Goal: Task Accomplishment & Management: Use online tool/utility

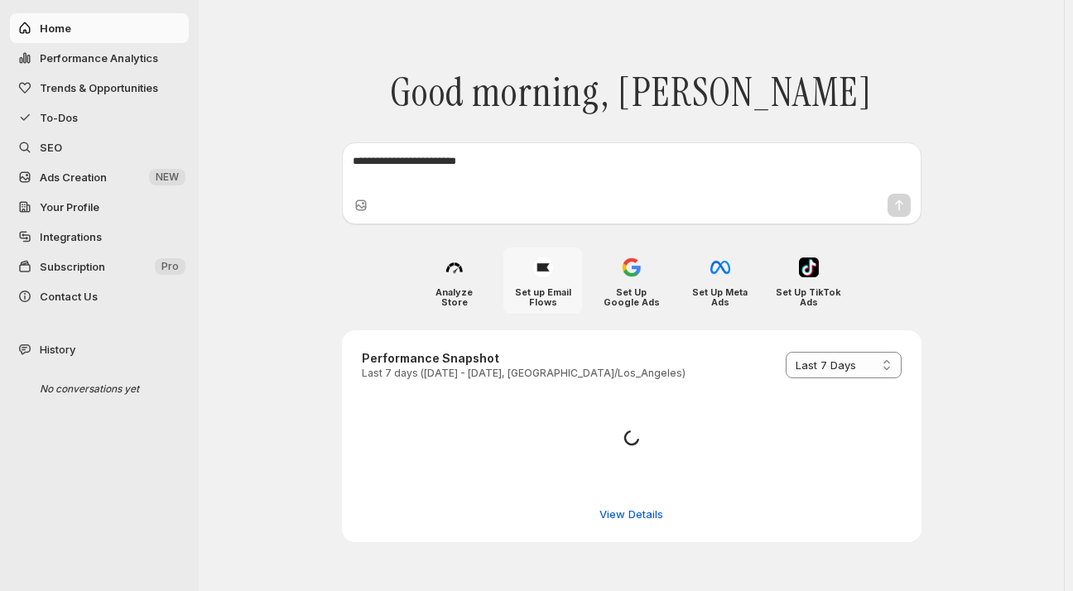
select select "*********"
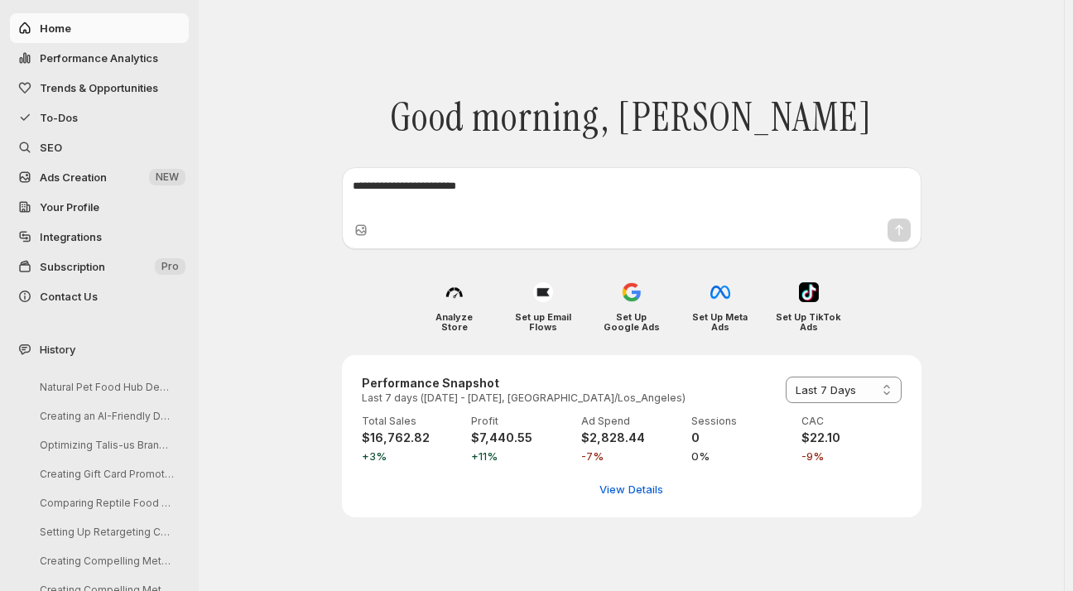
click at [53, 117] on span "To-Dos" at bounding box center [59, 117] width 38 height 13
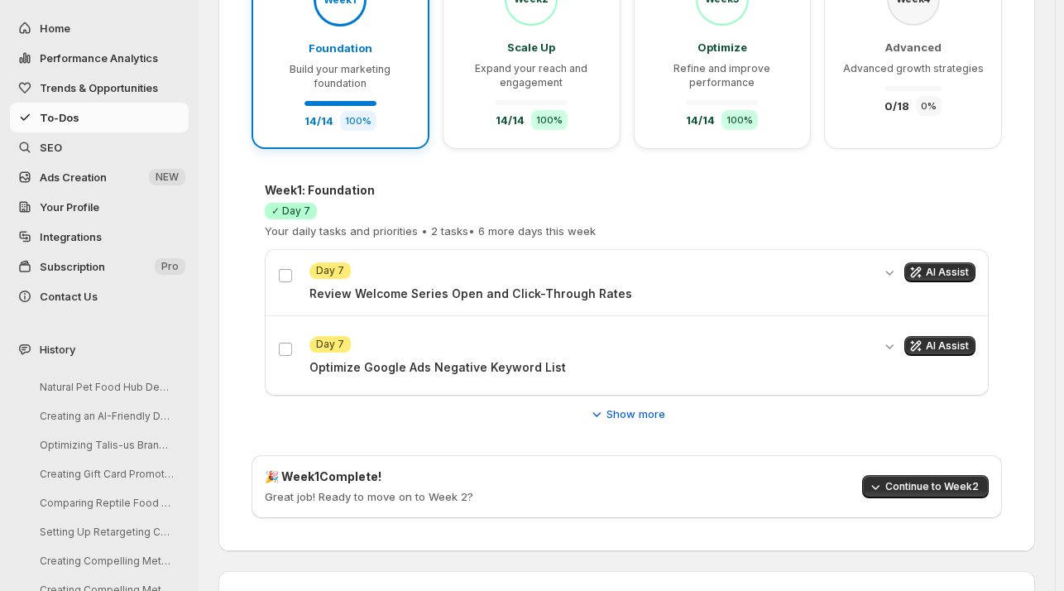
scroll to position [285, 0]
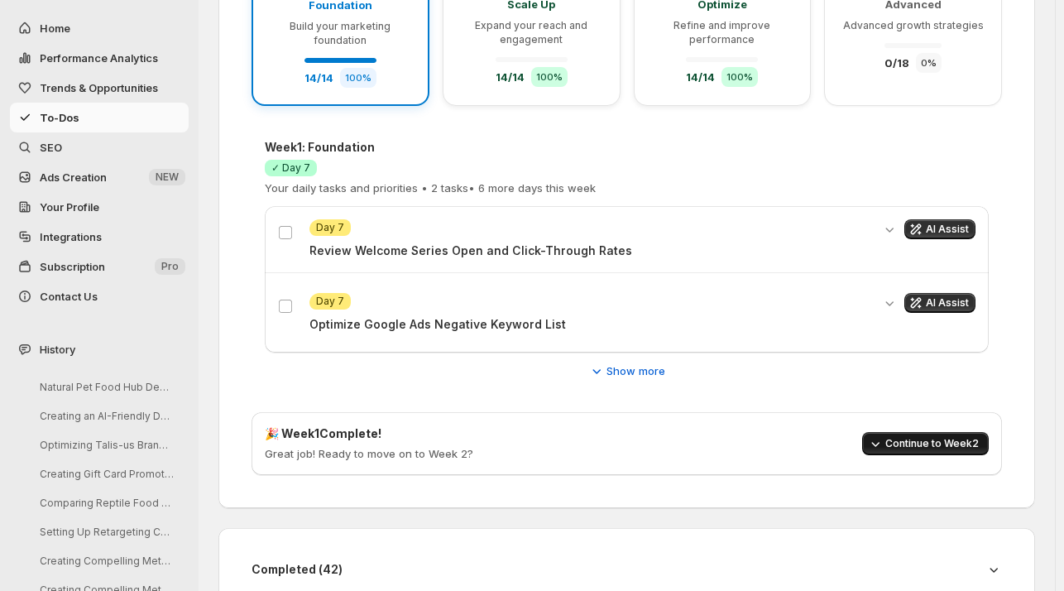
click at [925, 439] on span "Continue to Week 2" at bounding box center [933, 443] width 94 height 13
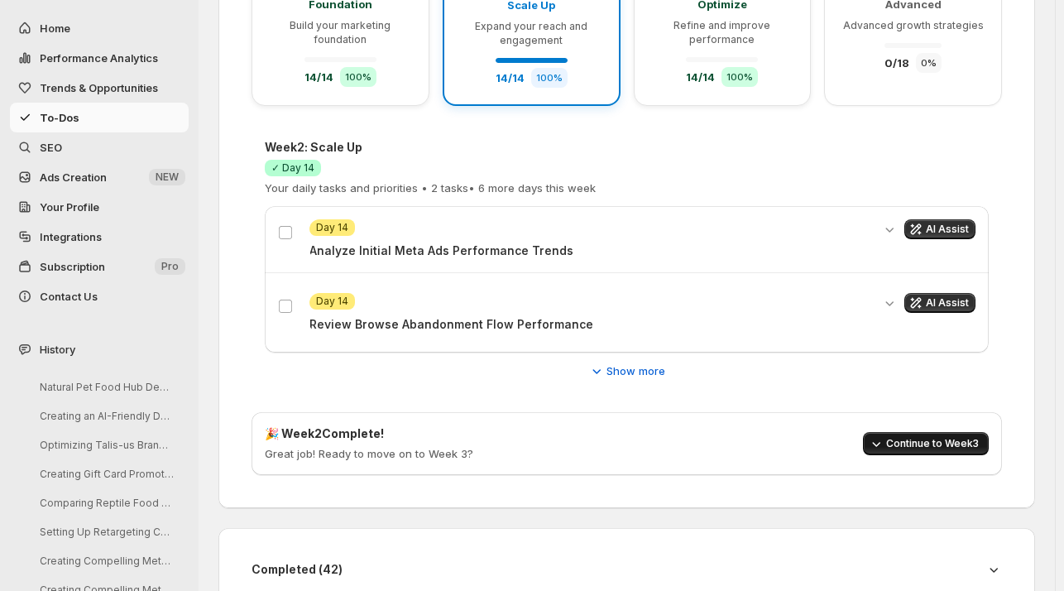
click at [925, 439] on span "Continue to Week 3" at bounding box center [933, 443] width 93 height 13
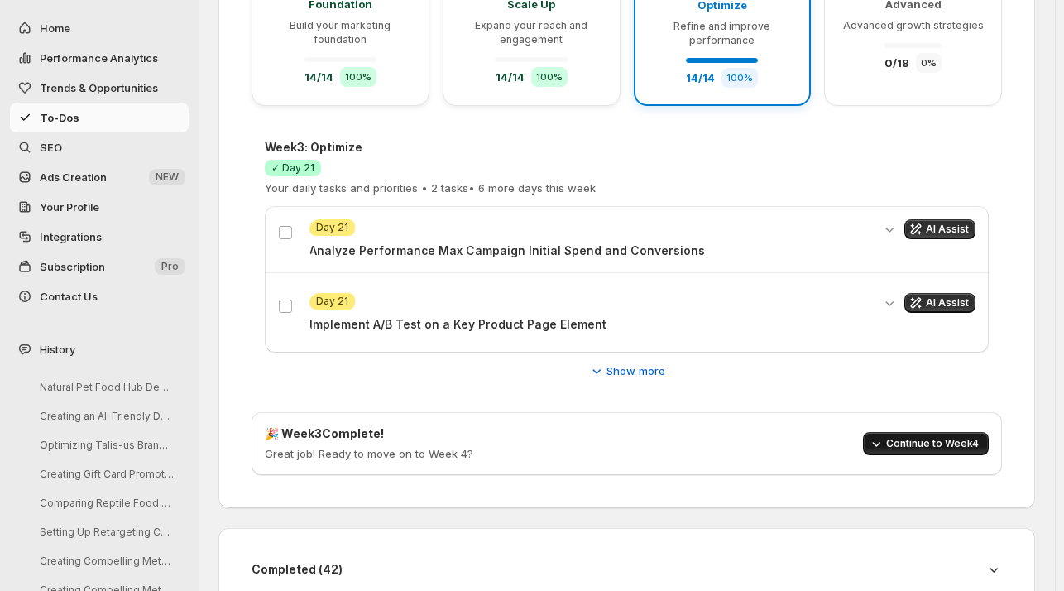
click at [925, 439] on span "Continue to Week 4" at bounding box center [933, 443] width 93 height 13
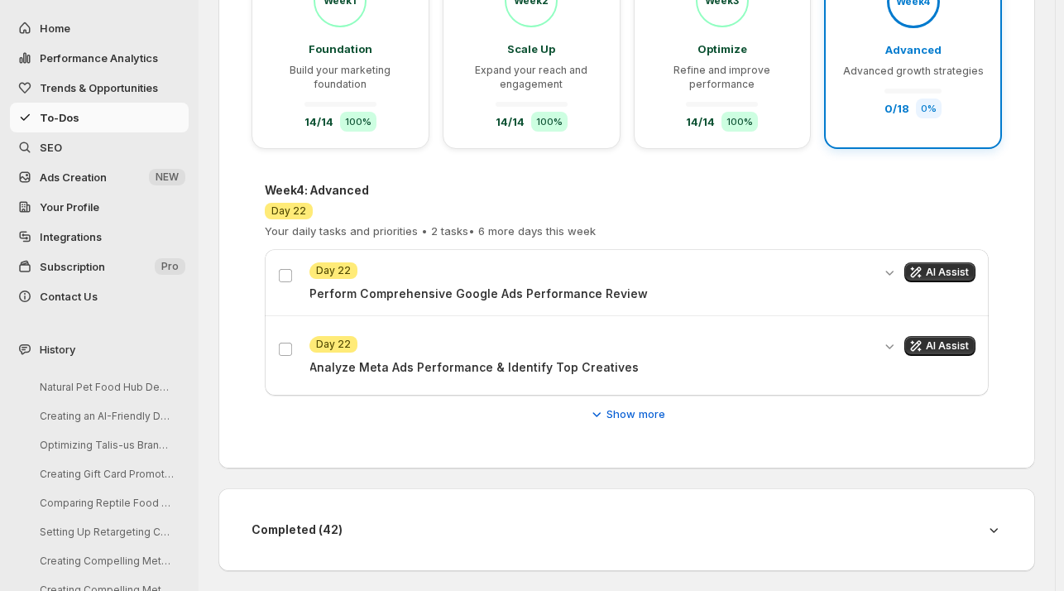
scroll to position [238, 0]
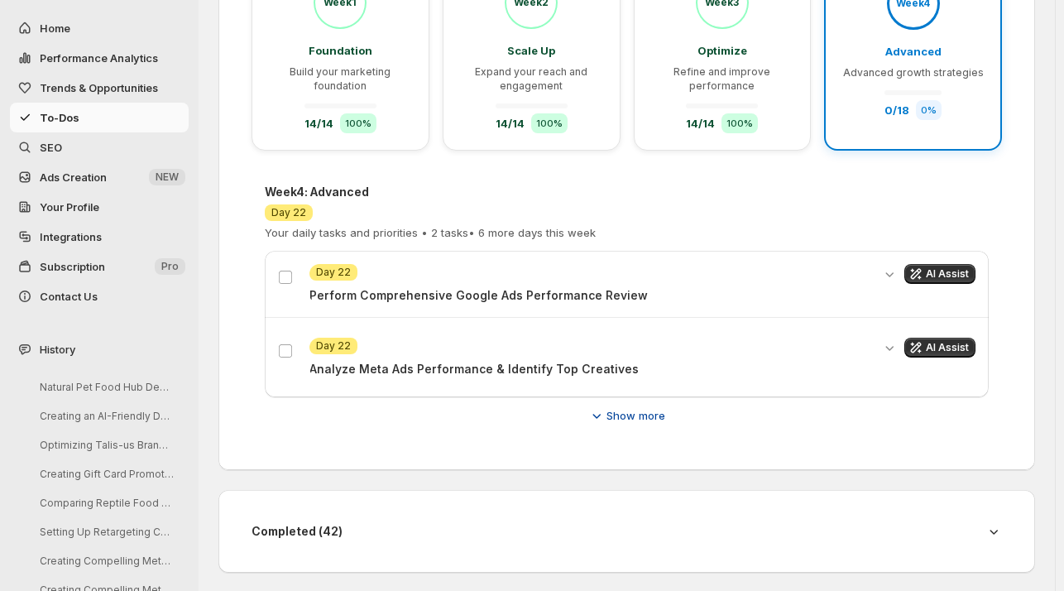
click at [646, 415] on span "Show more" at bounding box center [636, 415] width 59 height 17
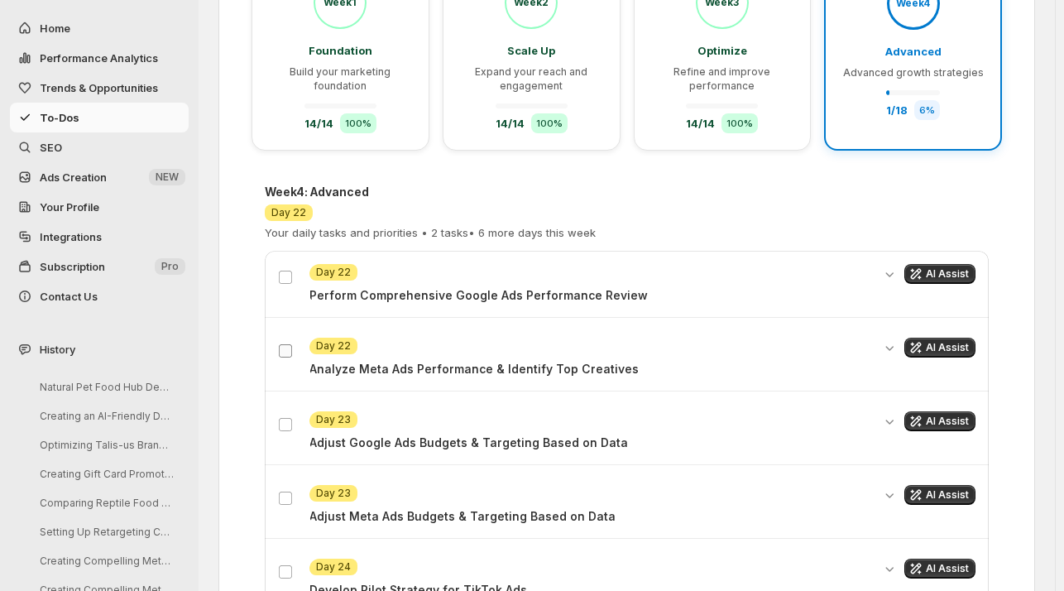
click at [288, 344] on span at bounding box center [285, 351] width 15 height 15
click at [480, 300] on p "Draft First Email in 'Holiday Gift Guide for Pet Lovers' Series" at bounding box center [591, 295] width 562 height 17
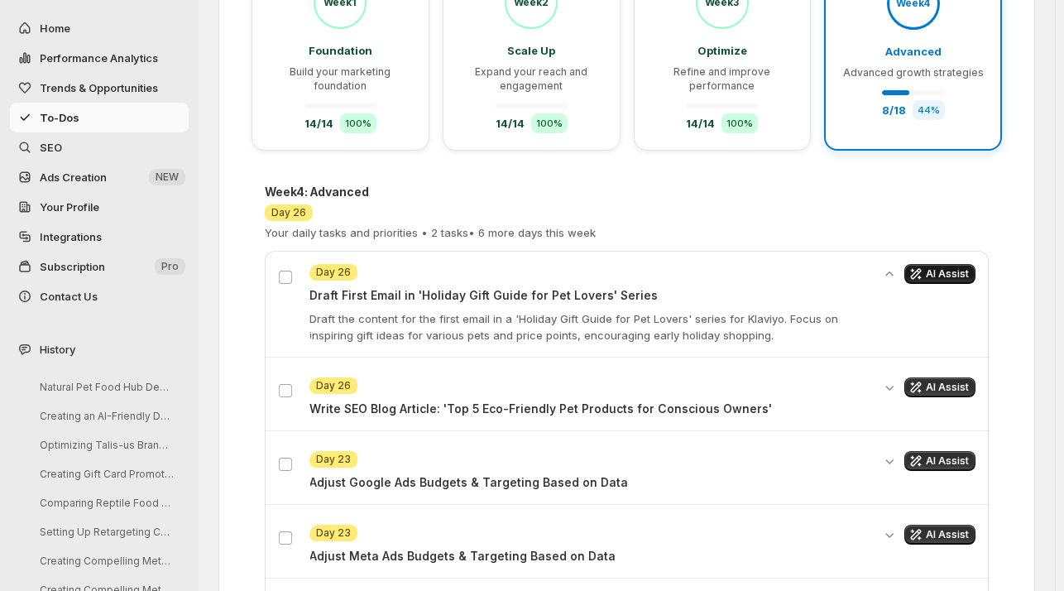
click at [945, 274] on span "AI Assist" at bounding box center [947, 273] width 43 height 13
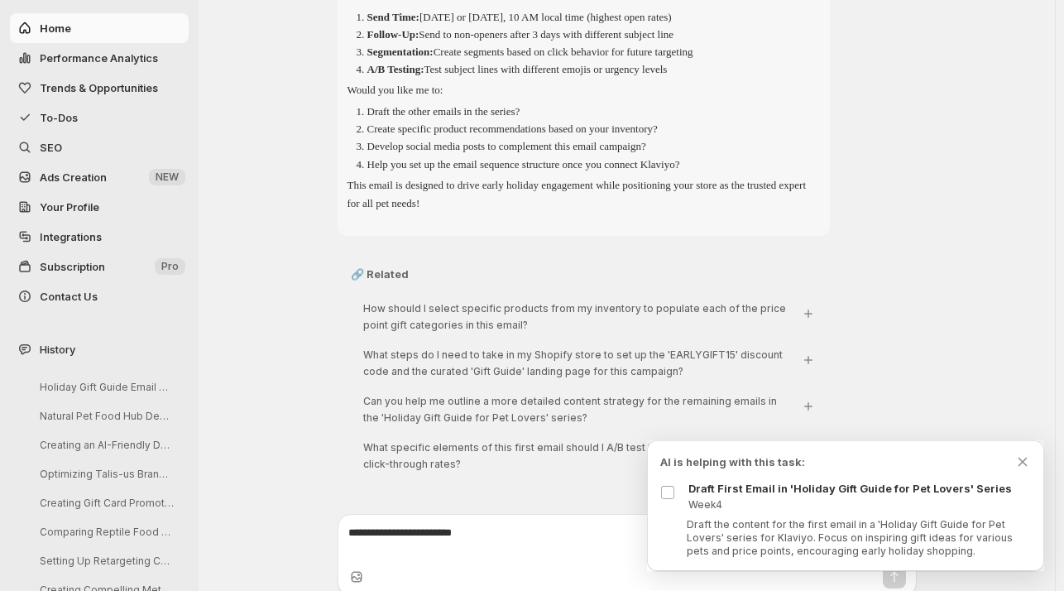
scroll to position [1493, 0]
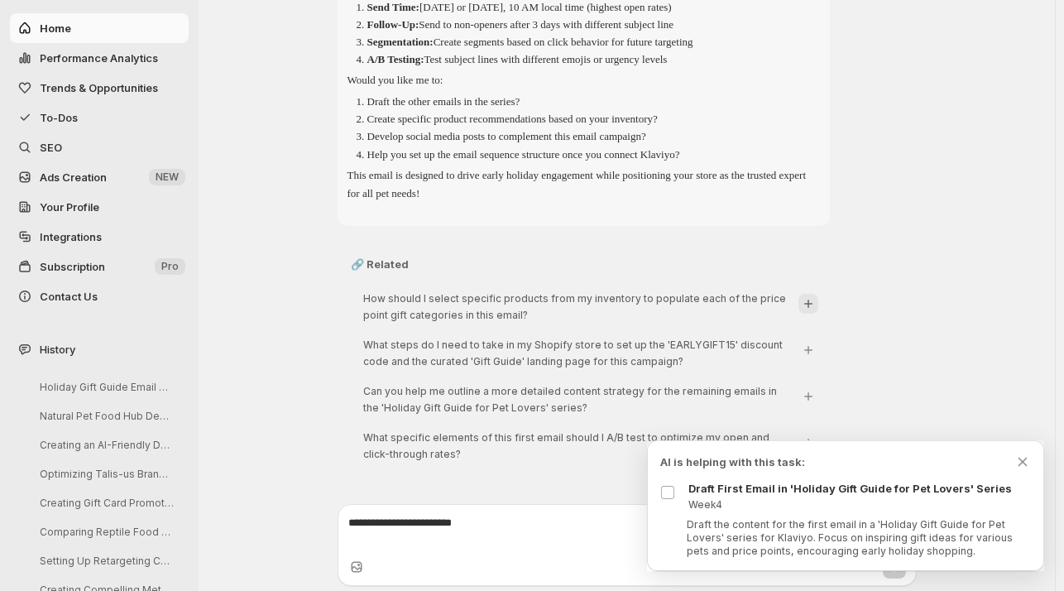
click at [811, 300] on icon "Ask: [object Object]" at bounding box center [809, 304] width 8 height 8
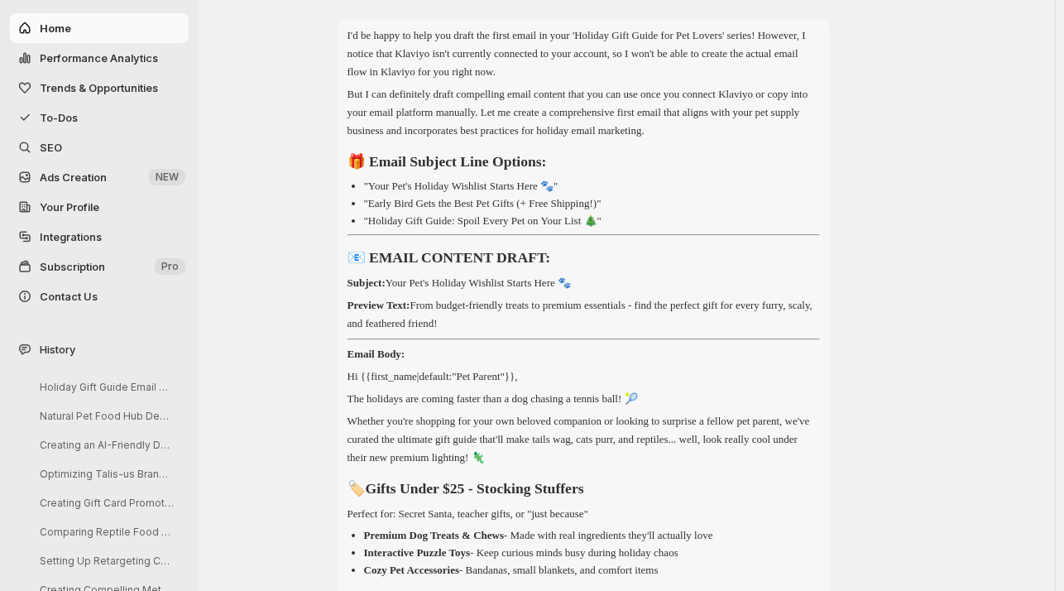
scroll to position [119, 0]
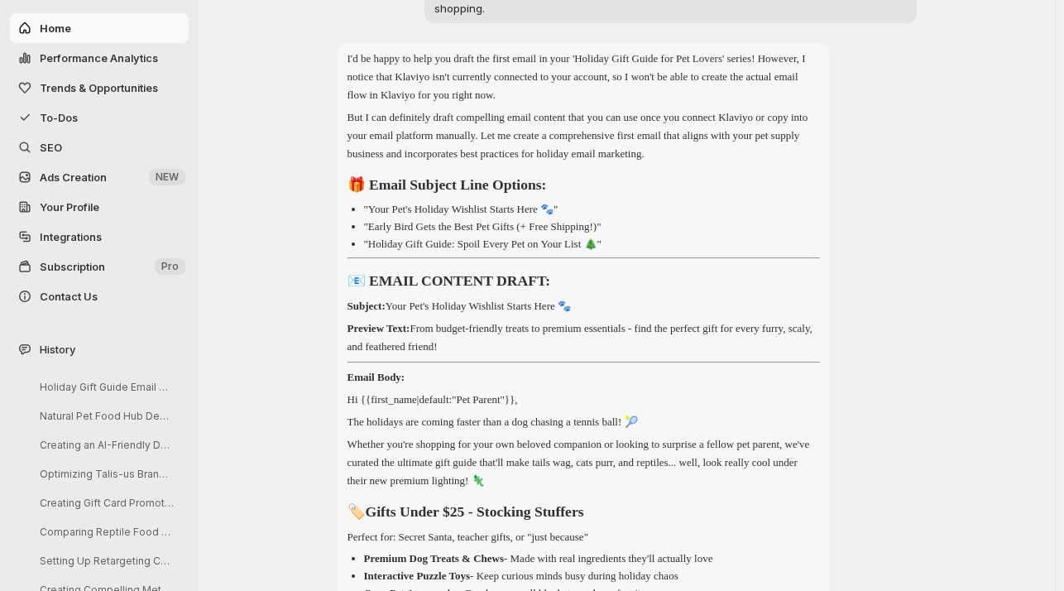
drag, startPoint x: 612, startPoint y: 291, endPoint x: 402, endPoint y: 286, distance: 209.5
click at [402, 297] on p "Subject: Your Pet's Holiday Wishlist Starts Here 🐾" at bounding box center [584, 306] width 473 height 18
copy p "Your Pet's Holiday Wishlist Starts Here 🐾"
drag, startPoint x: 509, startPoint y: 332, endPoint x: 432, endPoint y: 310, distance: 79.9
click at [432, 320] on p "Preview Text: From budget-friendly treats to premium essentials - find the perf…" at bounding box center [584, 338] width 473 height 36
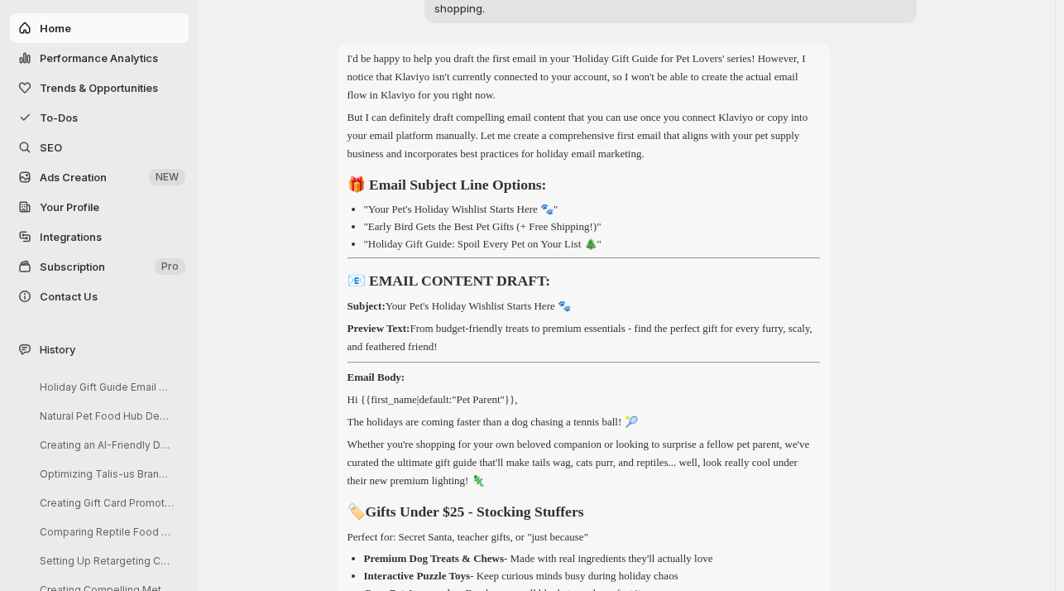
copy p "From budget-friendly treats to premium essentials - find the perfect gift for e…"
drag, startPoint x: 531, startPoint y: 206, endPoint x: 372, endPoint y: 205, distance: 158.1
click at [372, 220] on p ""Early Bird Gets the Best Pet Gifts (+ Free Shipping!)"" at bounding box center [483, 226] width 238 height 12
copy p "Early Bird Gets the Best Pet Gifts"
drag, startPoint x: 617, startPoint y: 225, endPoint x: 375, endPoint y: 223, distance: 241.7
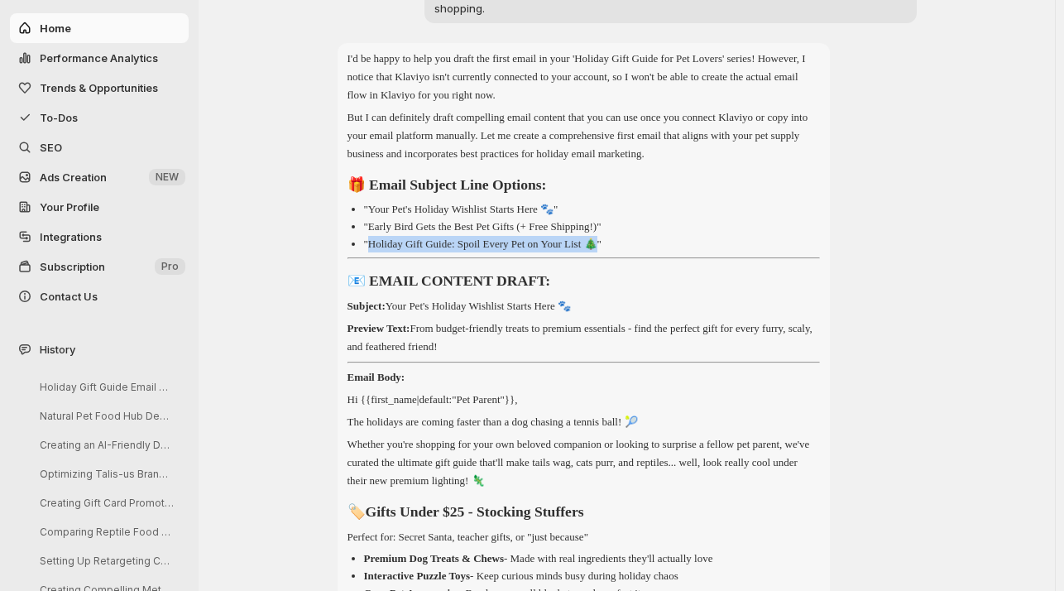
click at [375, 238] on p ""Holiday Gift Guide: Spoil Every Pet on Your List 🎄"" at bounding box center [483, 244] width 238 height 12
copy p "Holiday Gift Guide: Spoil Every Pet on Your List 🎄""
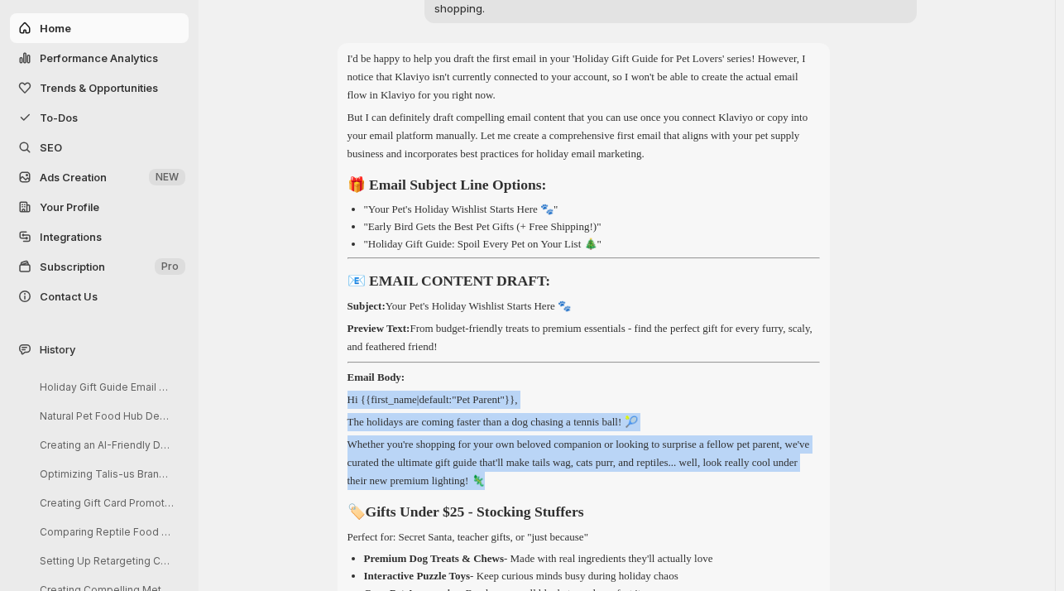
drag, startPoint x: 609, startPoint y: 468, endPoint x: 341, endPoint y: 386, distance: 280.4
copy div "Hi {{first_name|default:"Pet Parent"}}, The holidays are coming faster than a d…"
click at [613, 460] on p "Whether you're shopping for your own beloved companion or looking to surprise a…" at bounding box center [584, 462] width 473 height 55
drag, startPoint x: 613, startPoint y: 460, endPoint x: 351, endPoint y: 382, distance: 272.9
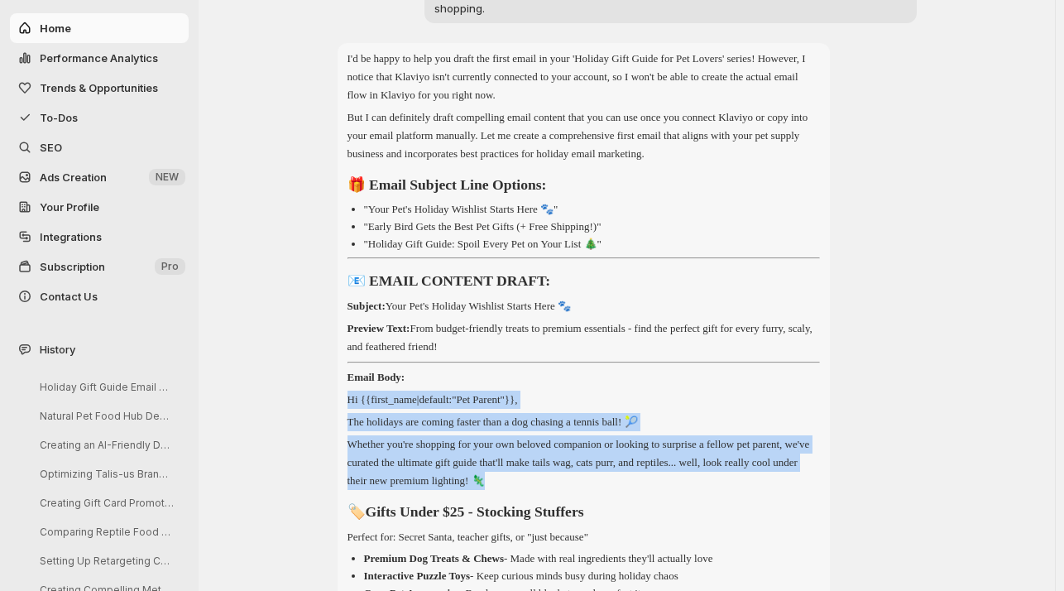
copy div "Hi {{first_name|default:"Pet Parent"}}, The holidays are coming faster than a d…"
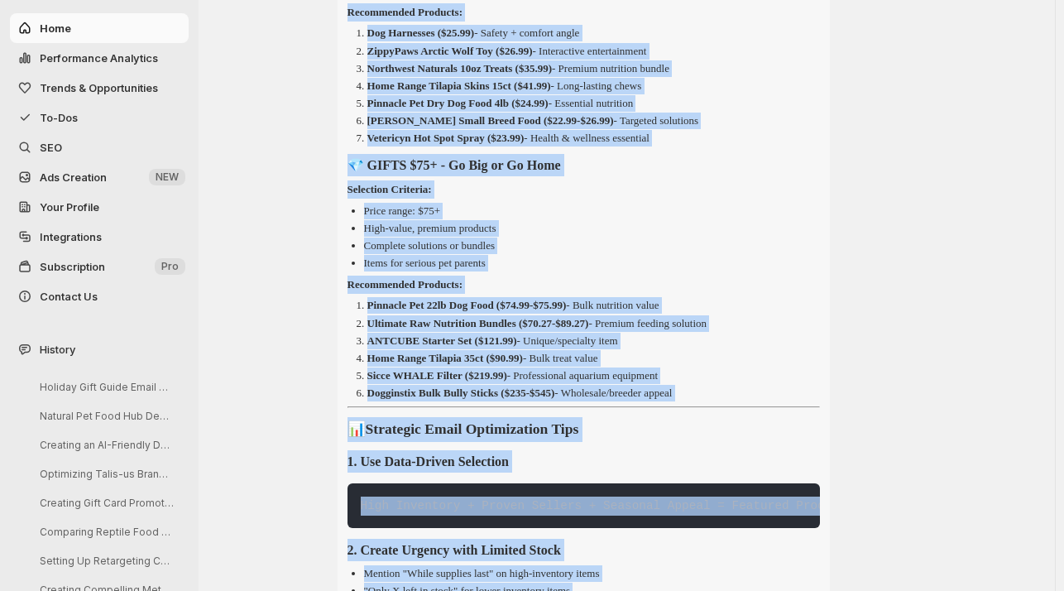
scroll to position [2787, 0]
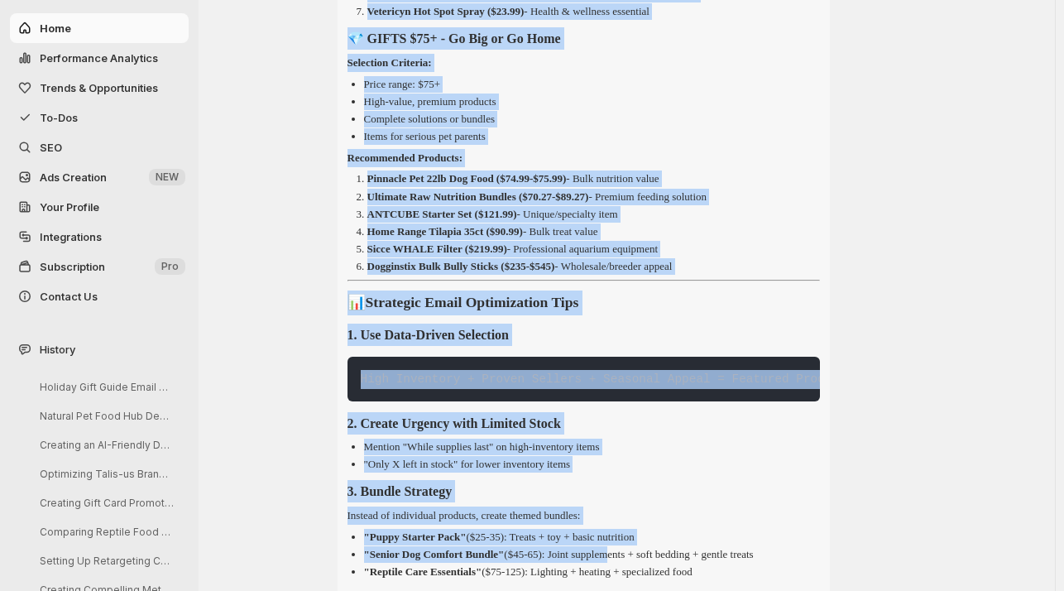
drag, startPoint x: 348, startPoint y: 46, endPoint x: 740, endPoint y: 280, distance: 456.5
click at [740, 280] on div "Perfect! Now I can see your comprehensive product inventory. Here's a strategic…" at bounding box center [584, 270] width 493 height 1747
copy div "🏷️ LOREM IPSUM $04 - Dolorsit Ametcons Adipiscin Elitsedd: Eiusm tempo: $2.00 -…"
click at [84, 173] on span "Ads Creation" at bounding box center [73, 177] width 67 height 13
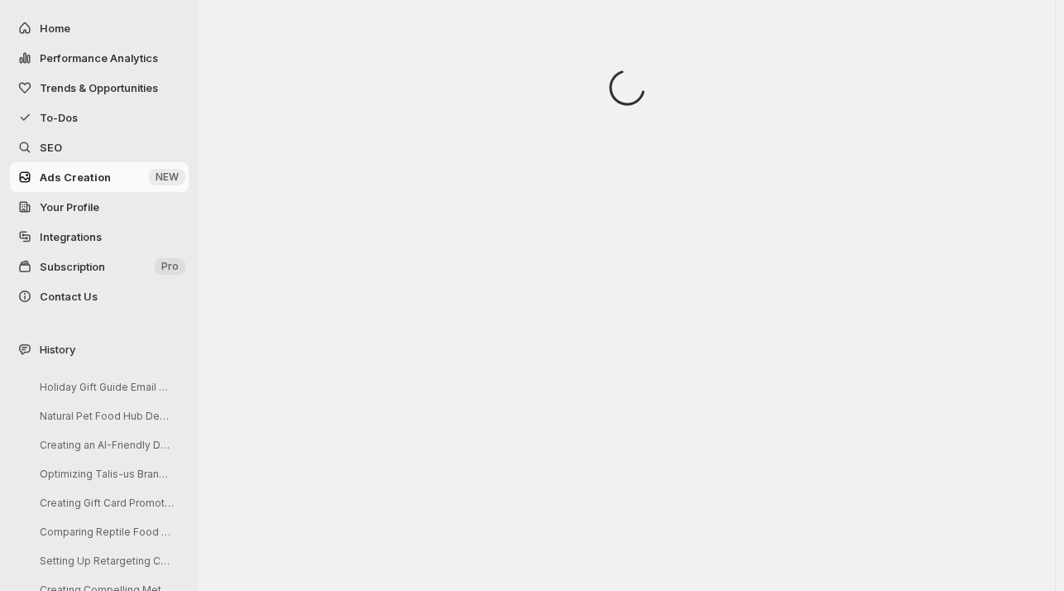
scroll to position [0, 0]
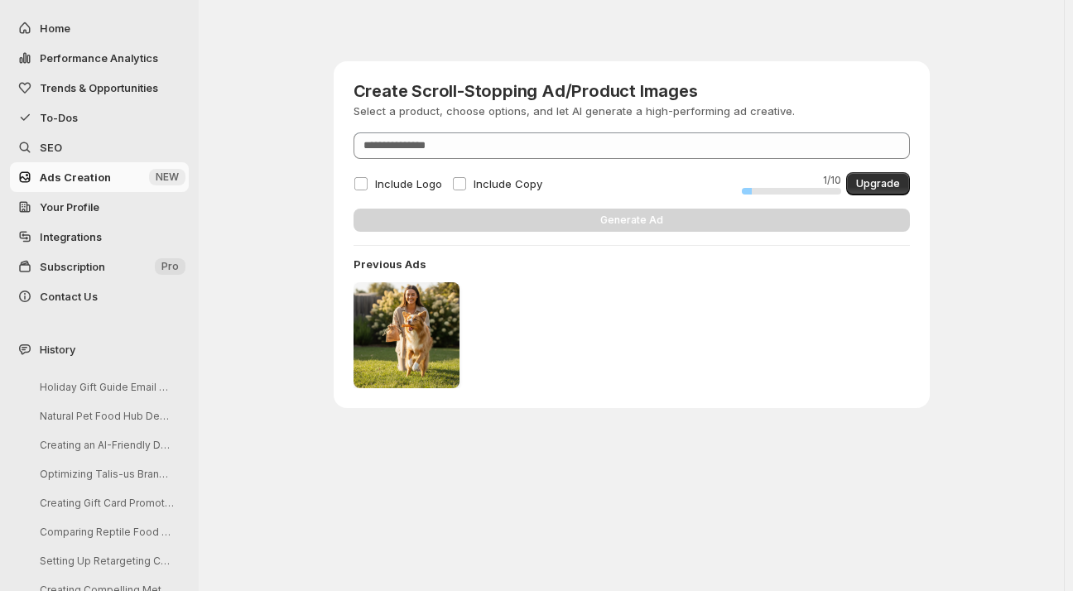
click at [57, 119] on span "To-Dos" at bounding box center [59, 117] width 38 height 13
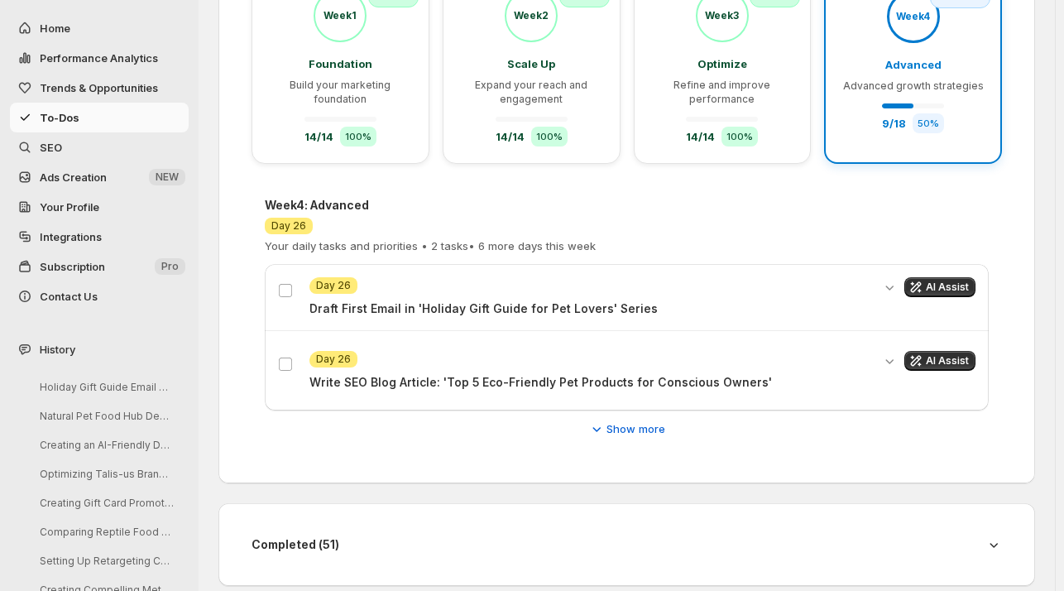
scroll to position [238, 0]
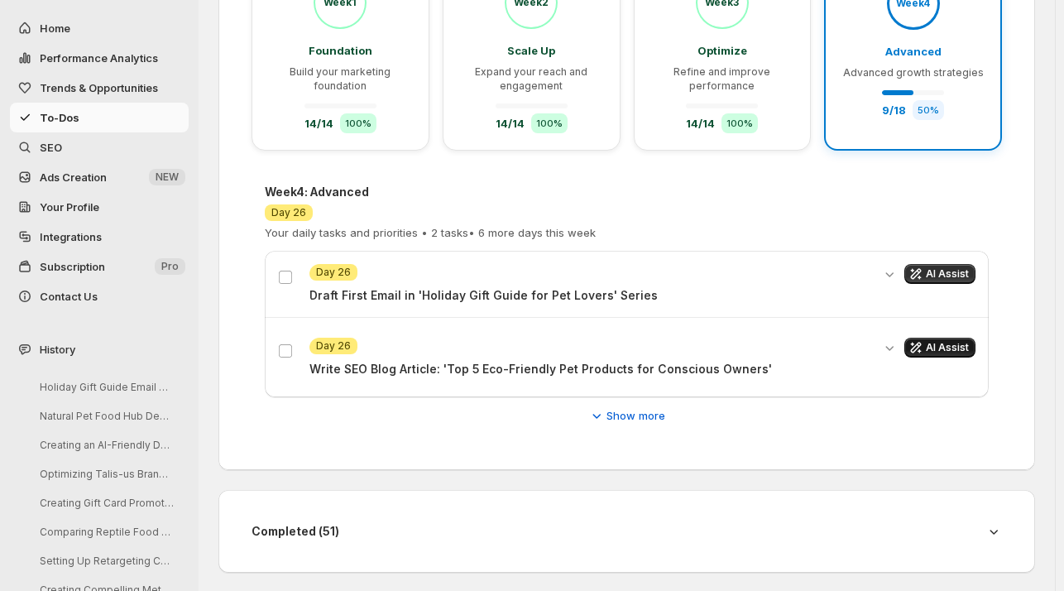
click at [952, 341] on span "AI Assist" at bounding box center [947, 347] width 43 height 13
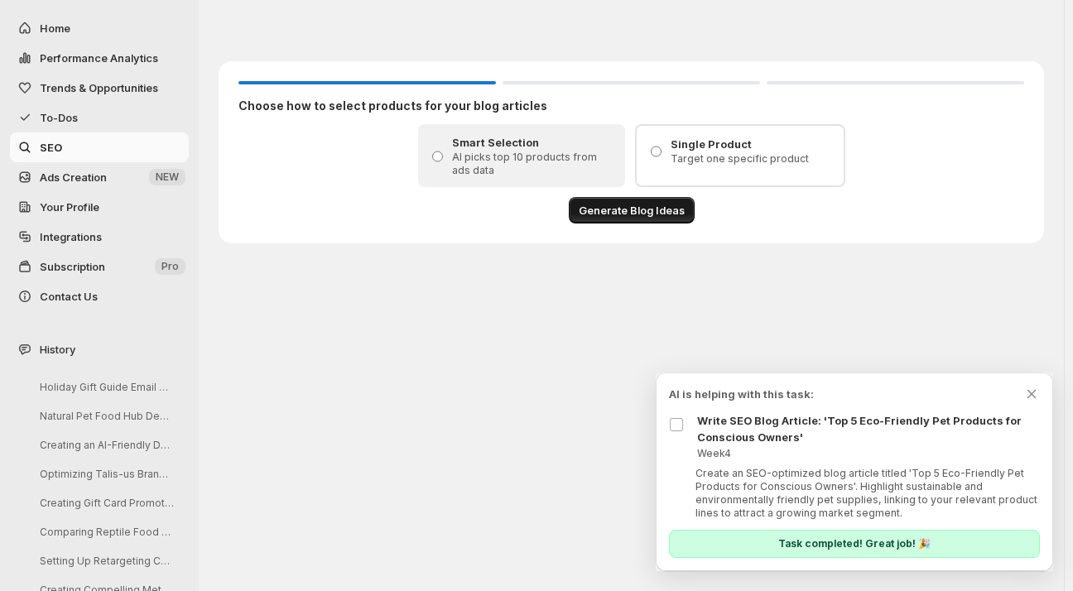
click at [619, 214] on span "Generate Blog Ideas" at bounding box center [632, 210] width 106 height 17
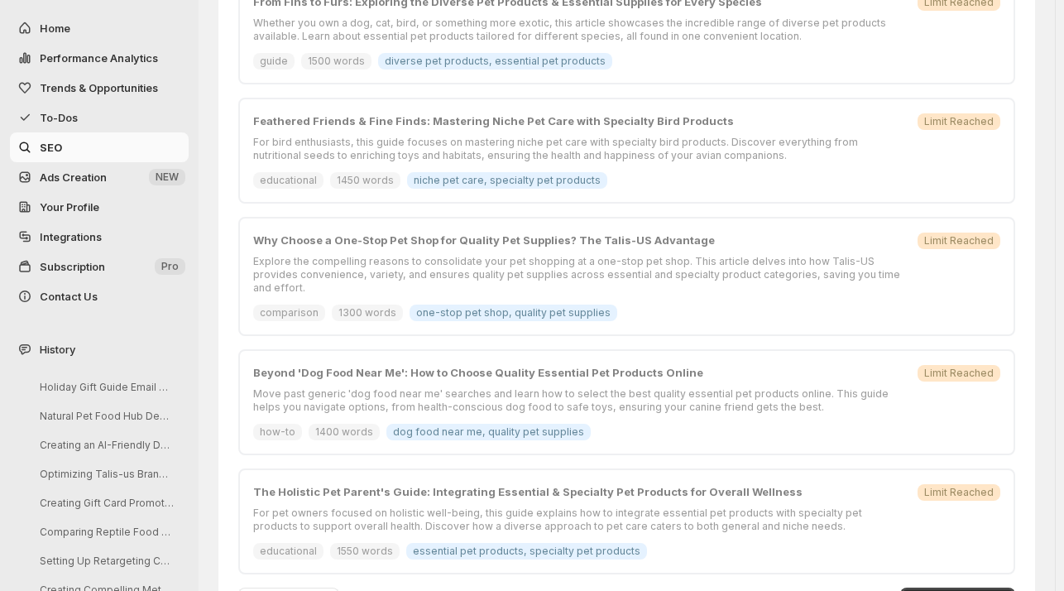
scroll to position [863, 0]
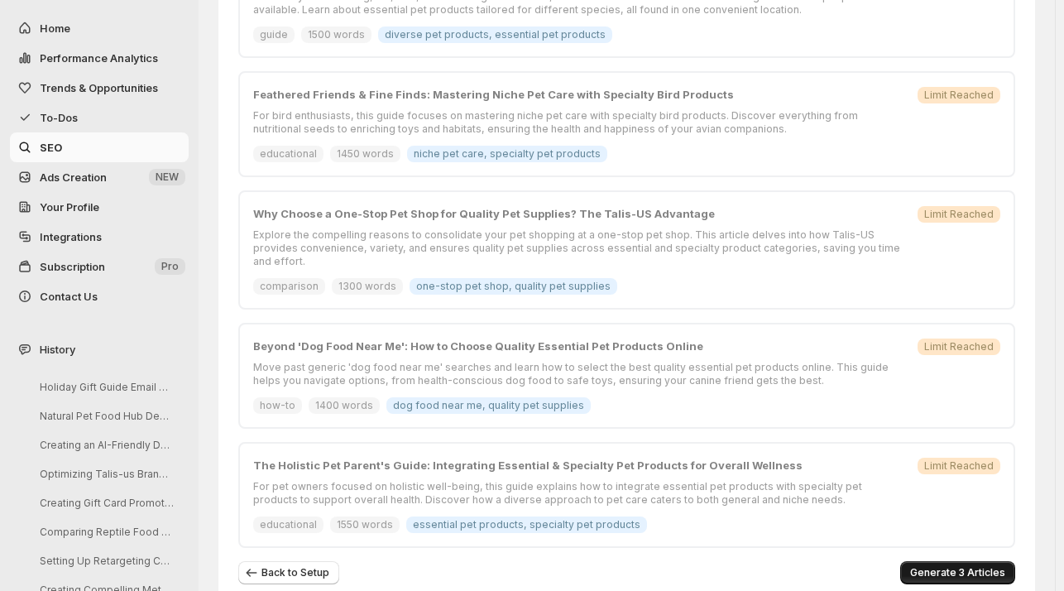
click at [982, 561] on button "Generate 3 Articles" at bounding box center [958, 572] width 115 height 23
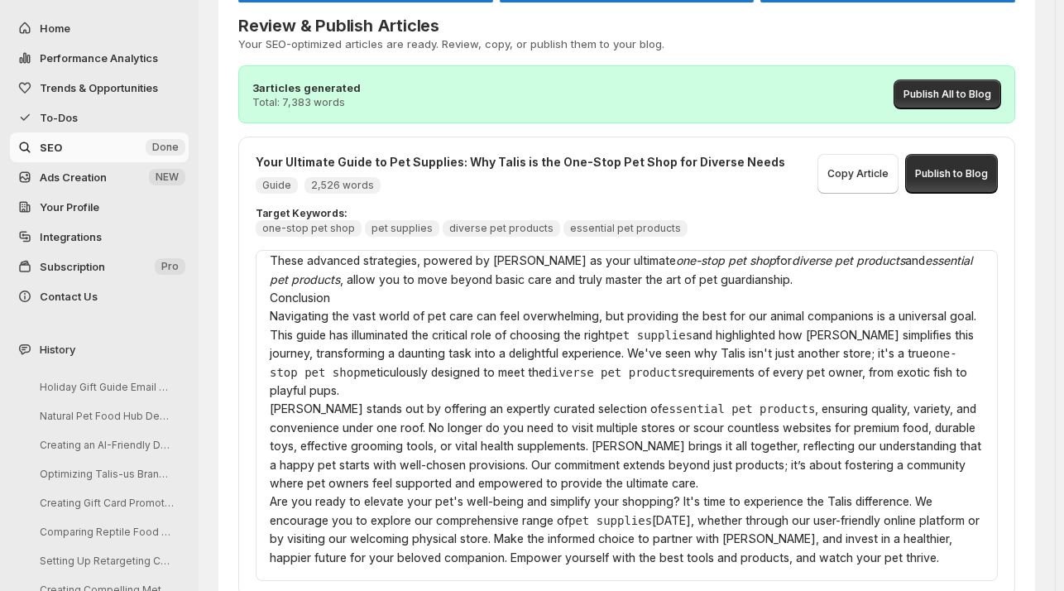
scroll to position [0, 0]
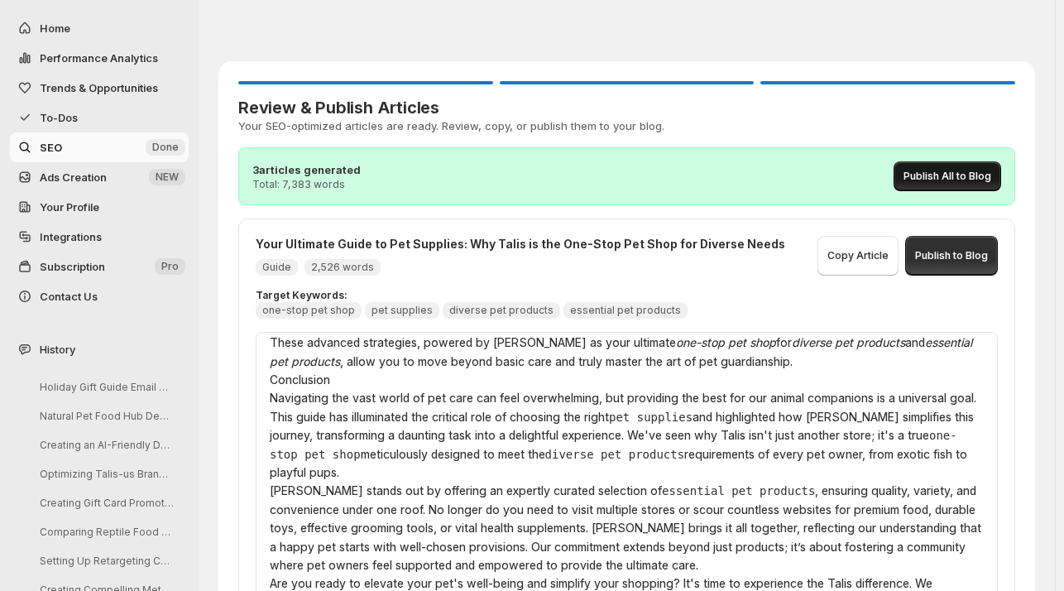
click at [966, 175] on span "Publish All to Blog" at bounding box center [948, 176] width 88 height 13
